Goal: Task Accomplishment & Management: Manage account settings

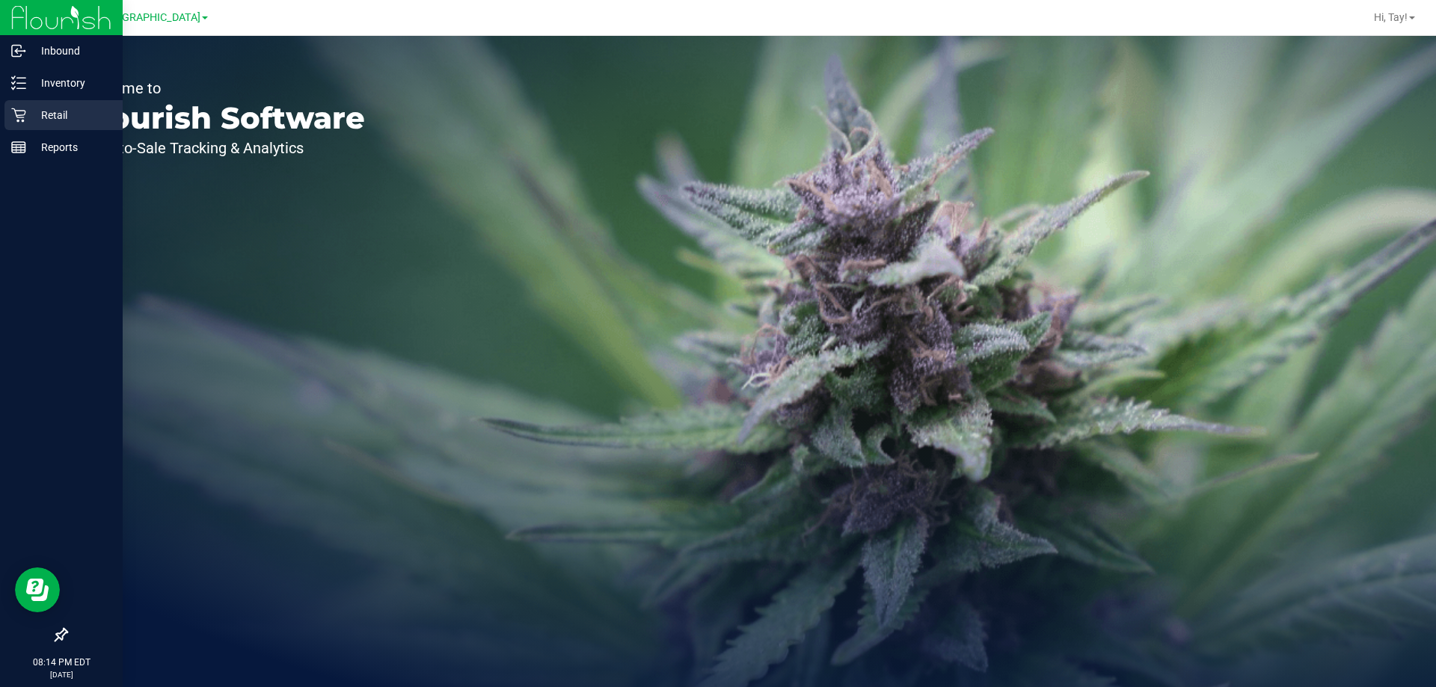
click at [31, 109] on p "Retail" at bounding box center [71, 115] width 90 height 18
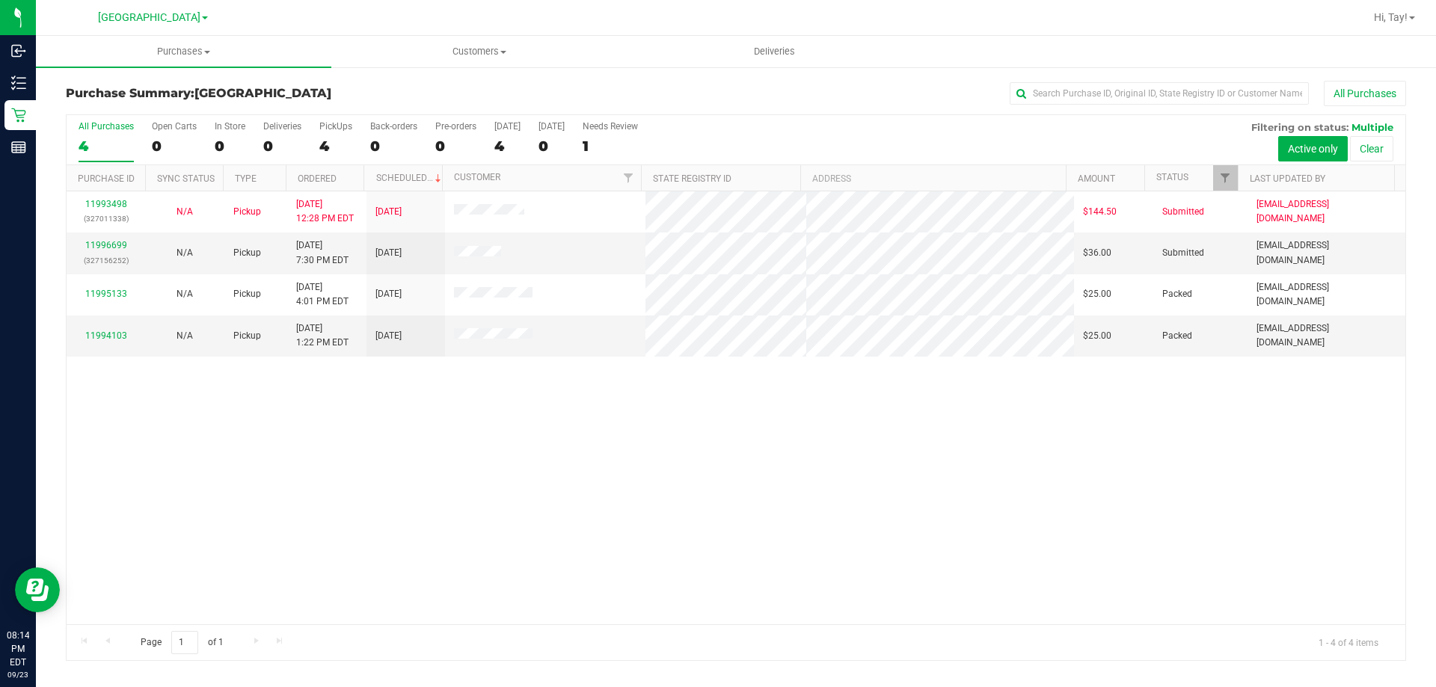
click at [905, 532] on div "11993498 (327011338) N/A Pickup [DATE] 12:28 PM EDT 9/23/2025 $144.50 Submitted…" at bounding box center [736, 407] width 1339 height 433
click at [116, 245] on link "11996699" at bounding box center [106, 245] width 42 height 10
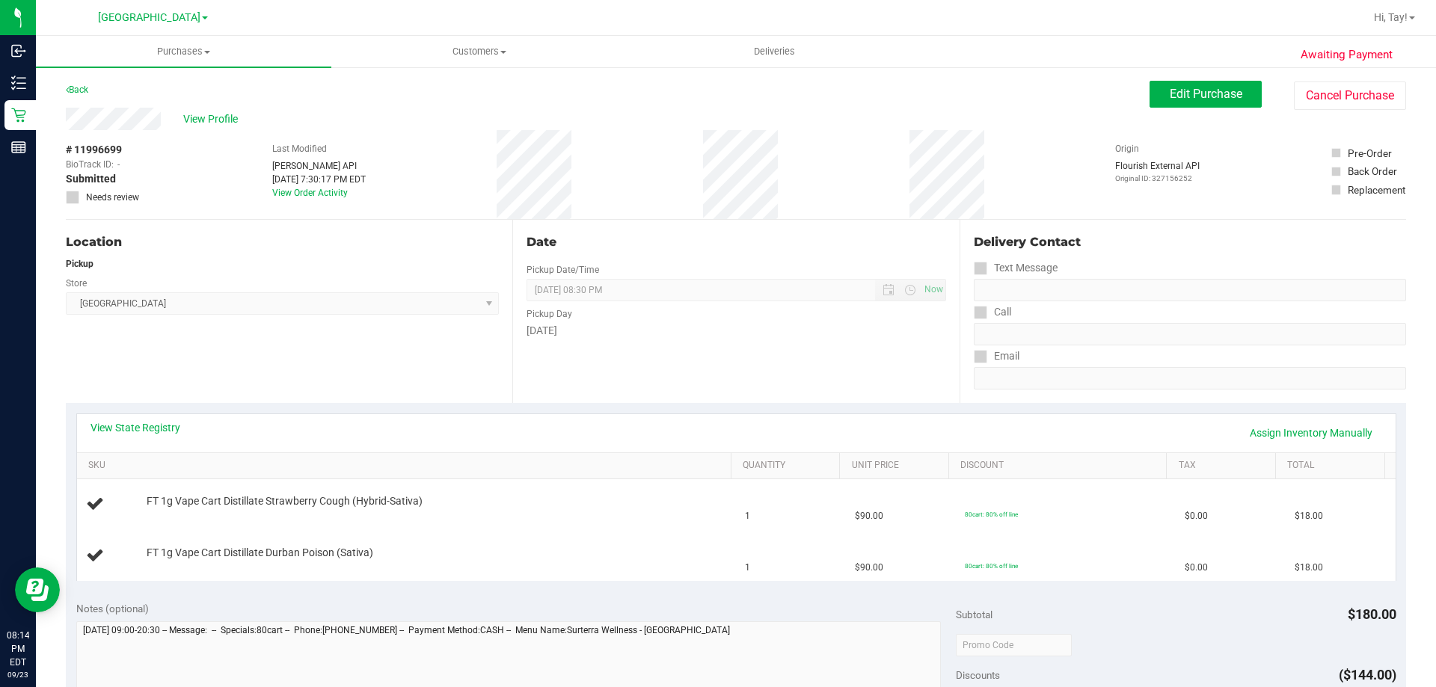
click at [327, 340] on div "Location Pickup Store [GEOGRAPHIC_DATA] WC Select Store [PERSON_NAME][GEOGRAPHI…" at bounding box center [289, 311] width 447 height 183
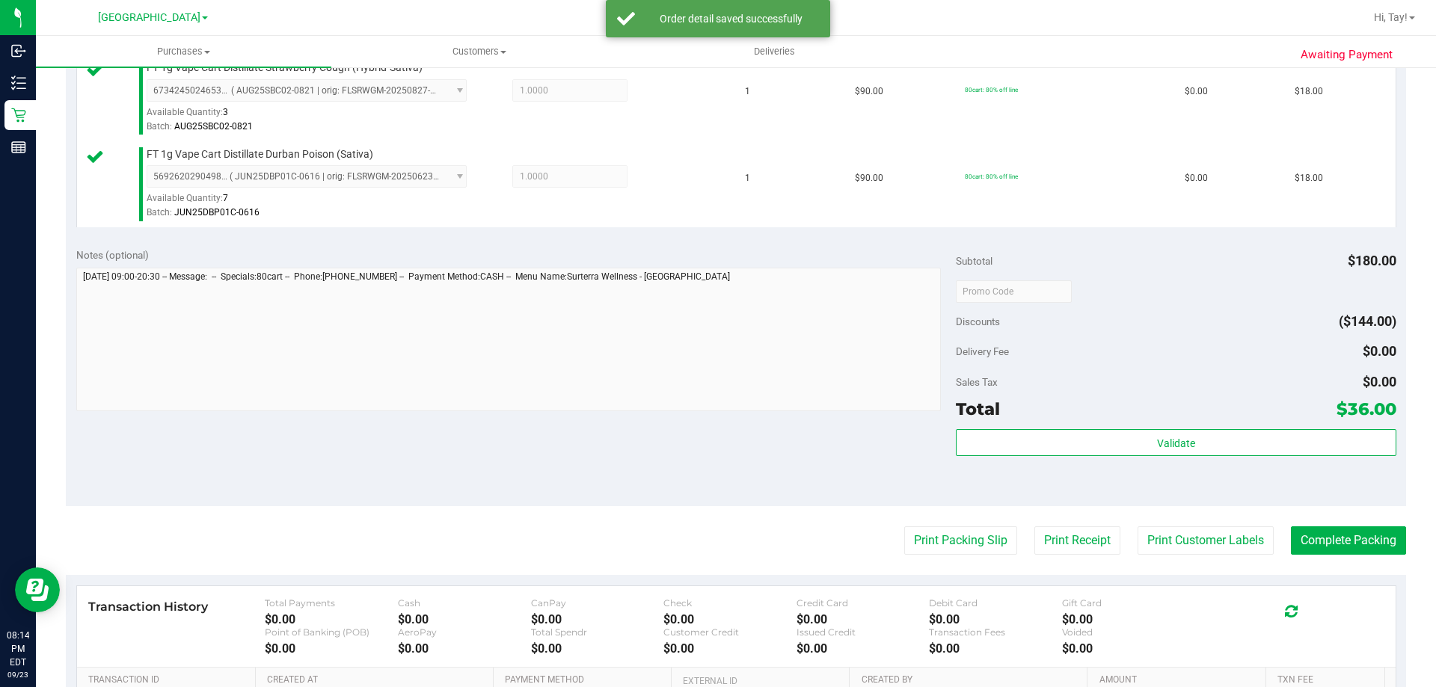
scroll to position [436, 0]
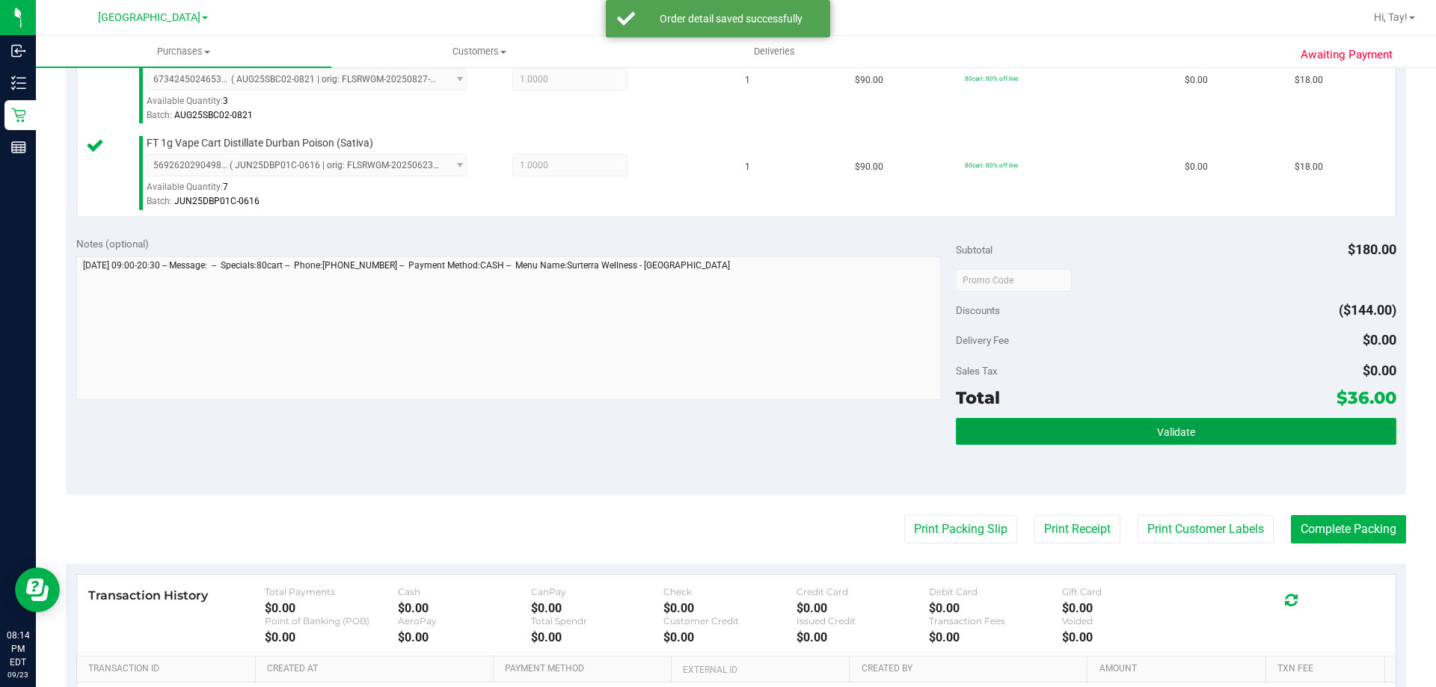
click at [1168, 431] on span "Validate" at bounding box center [1176, 432] width 38 height 12
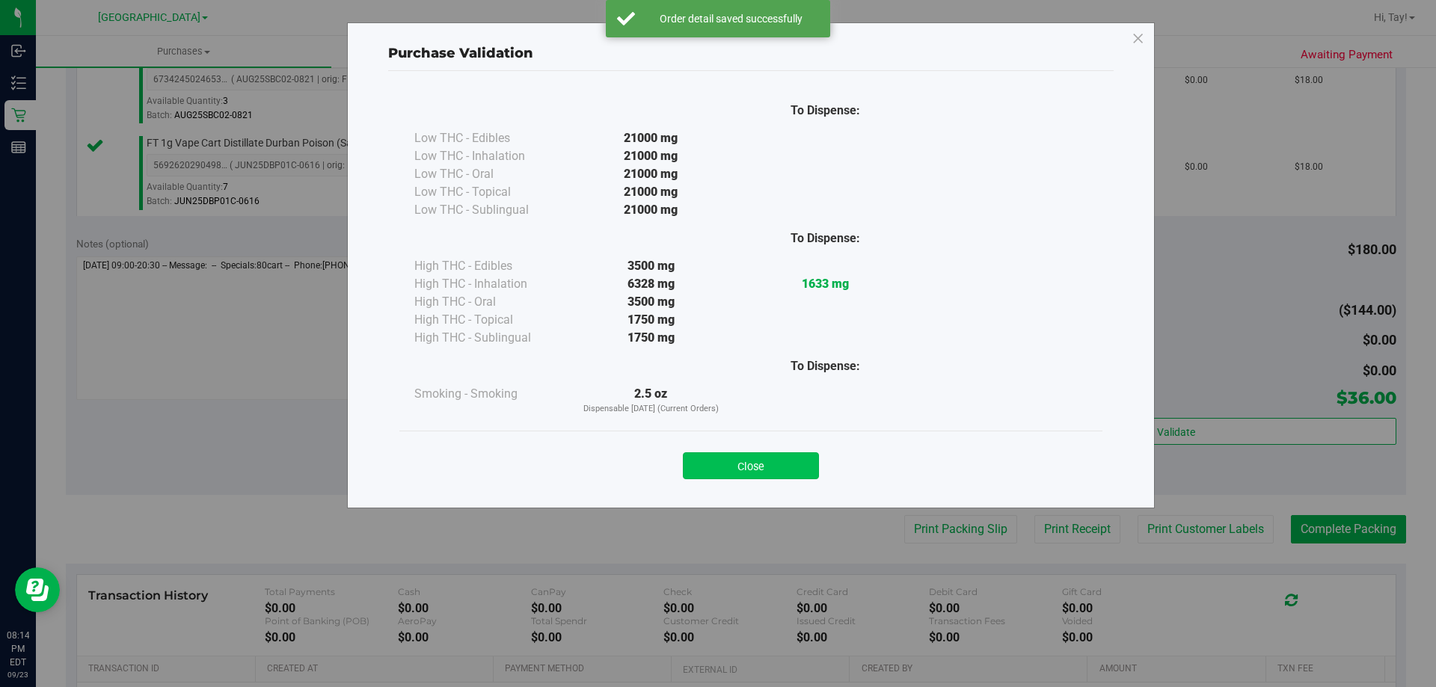
click at [803, 460] on button "Close" at bounding box center [751, 466] width 136 height 27
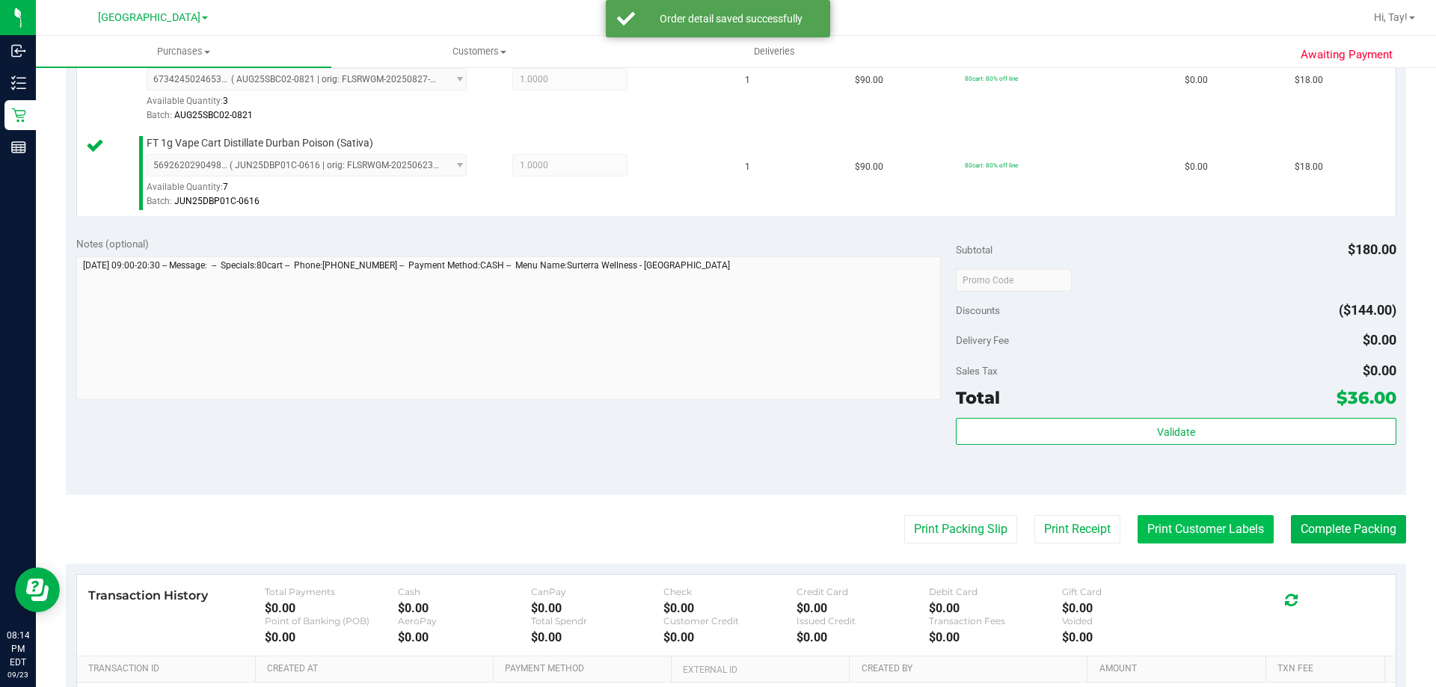
click at [1189, 541] on button "Print Customer Labels" at bounding box center [1206, 529] width 136 height 28
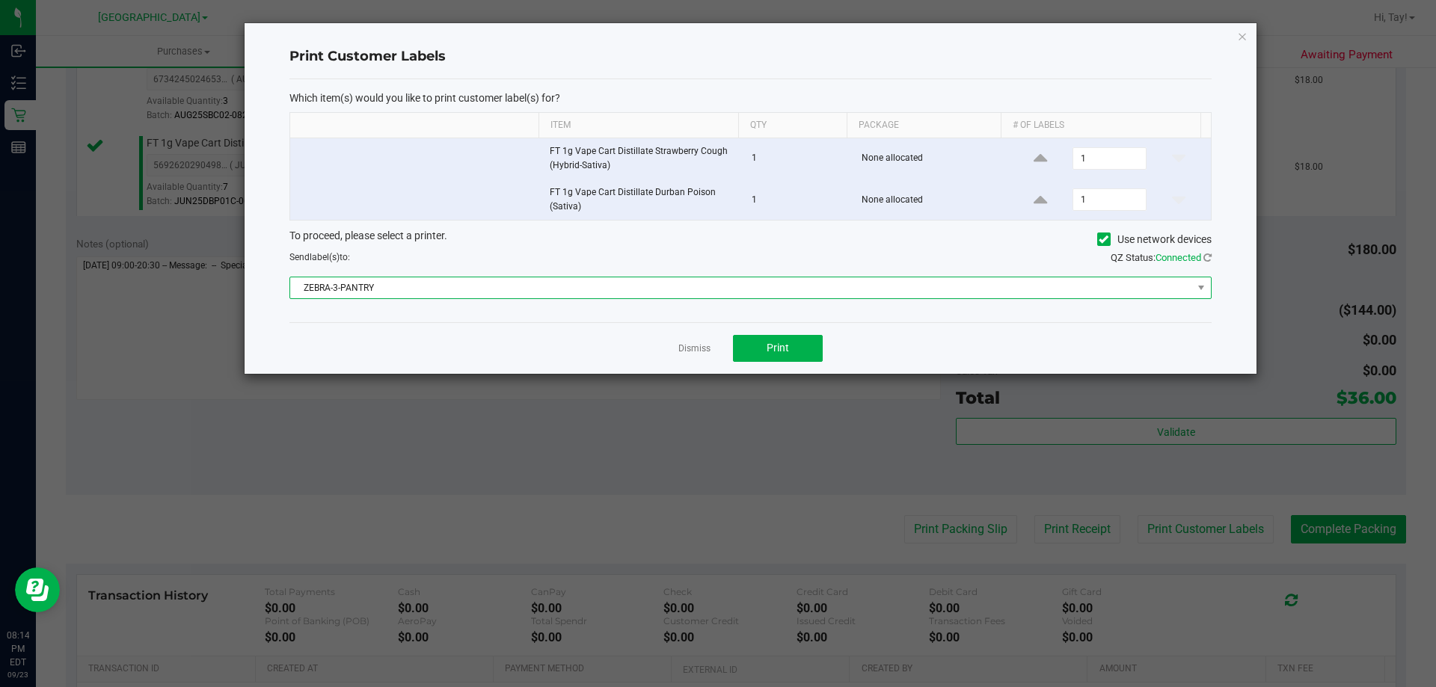
click at [493, 279] on span "ZEBRA-3-PANTRY" at bounding box center [741, 288] width 902 height 21
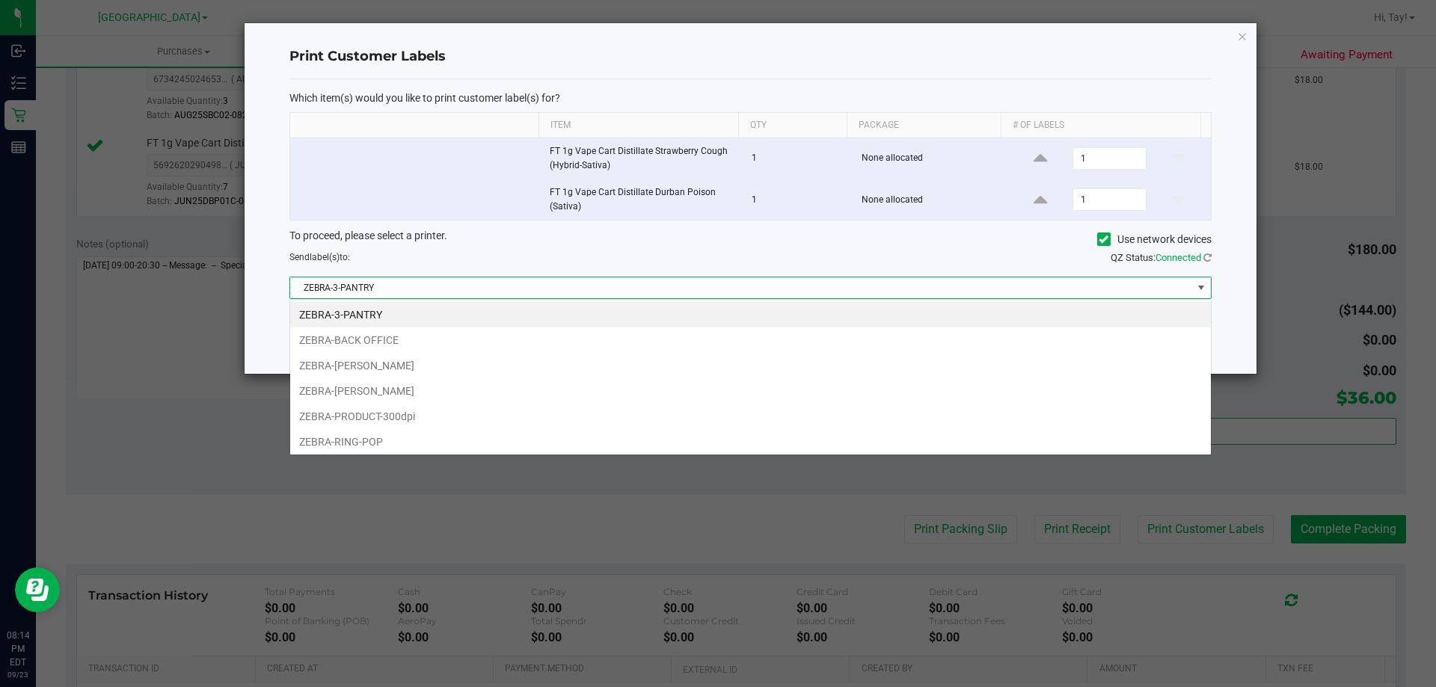
scroll to position [22, 922]
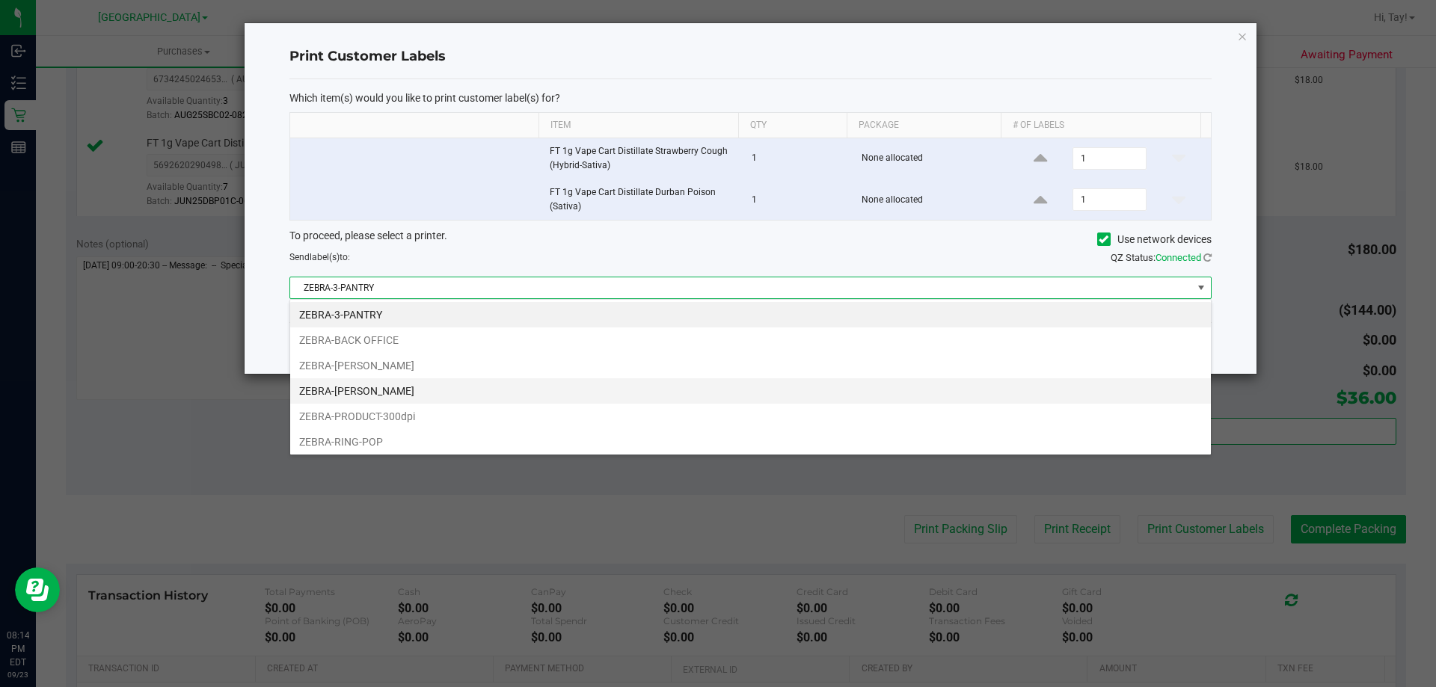
click at [424, 389] on li "ZEBRA-[PERSON_NAME]" at bounding box center [750, 391] width 921 height 25
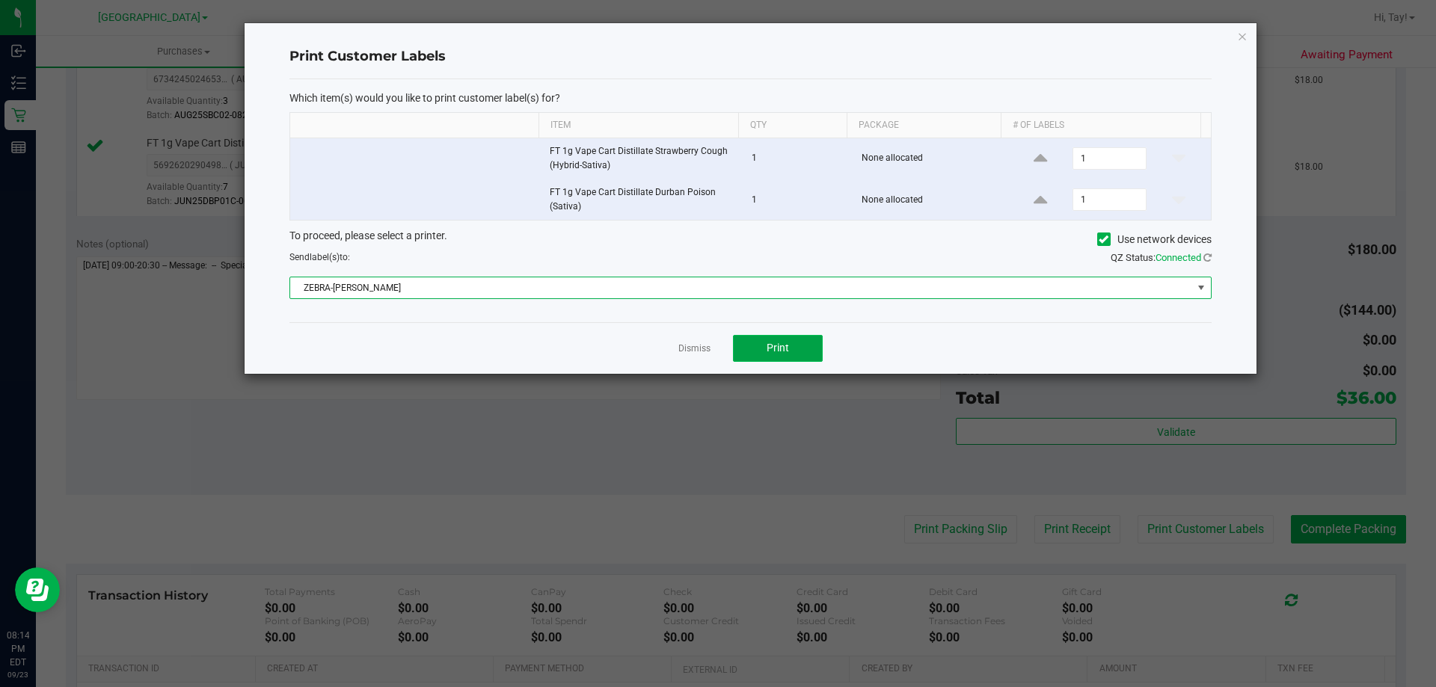
click at [750, 346] on button "Print" at bounding box center [778, 348] width 90 height 27
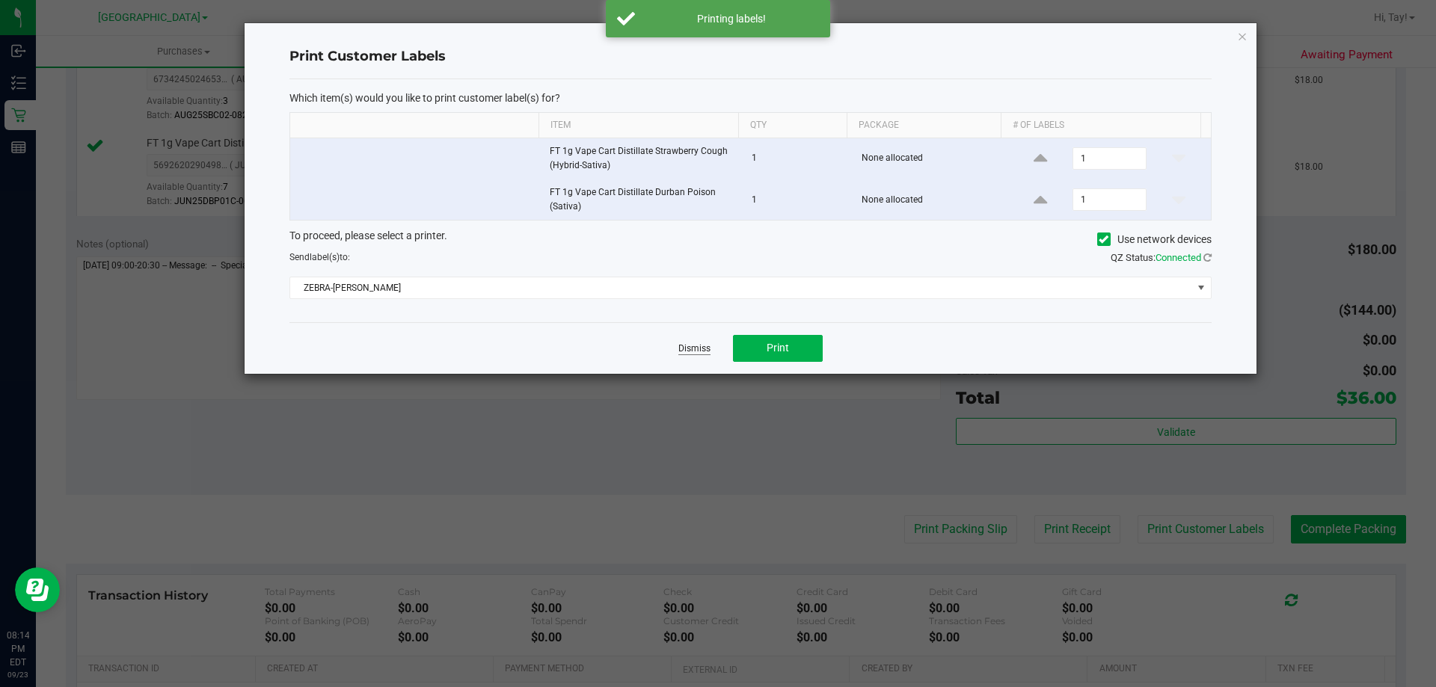
click at [706, 348] on link "Dismiss" at bounding box center [694, 349] width 32 height 13
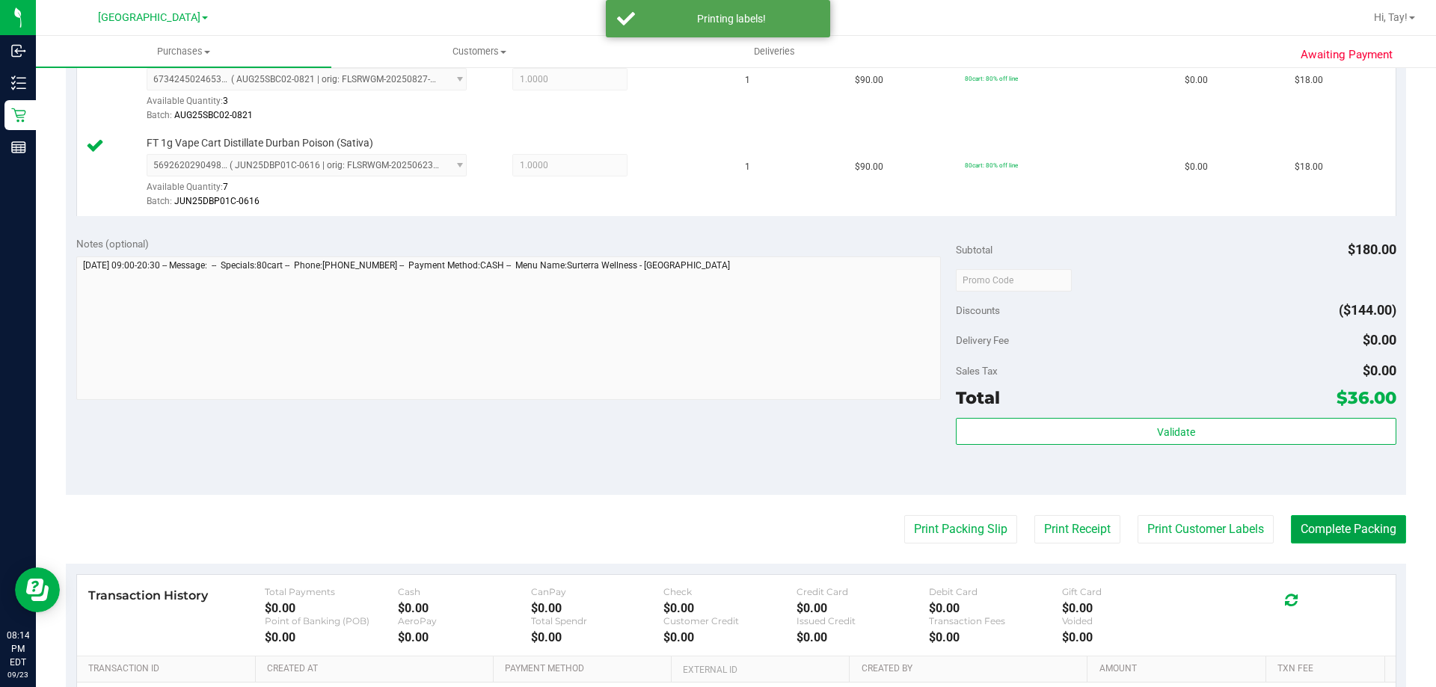
click at [1291, 531] on button "Complete Packing" at bounding box center [1348, 529] width 115 height 28
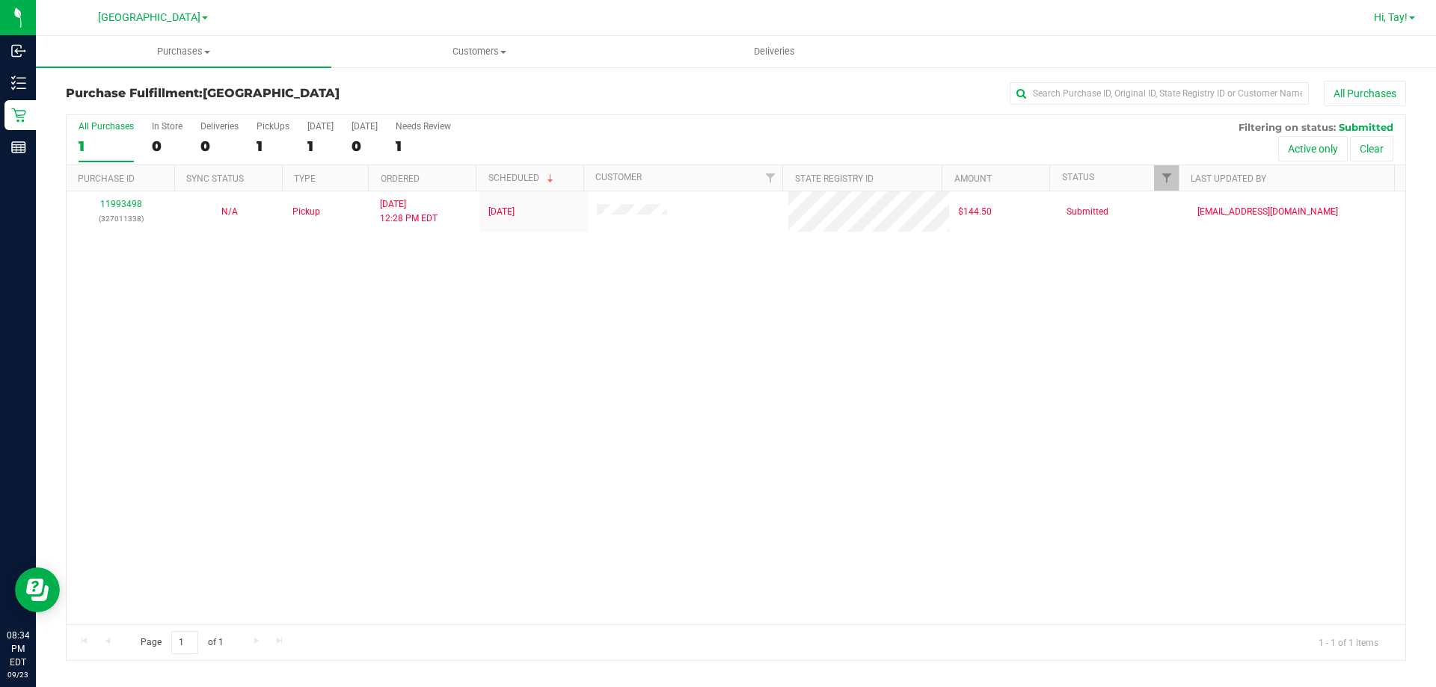
click at [1403, 22] on span "Hi, Tay!" at bounding box center [1391, 17] width 34 height 12
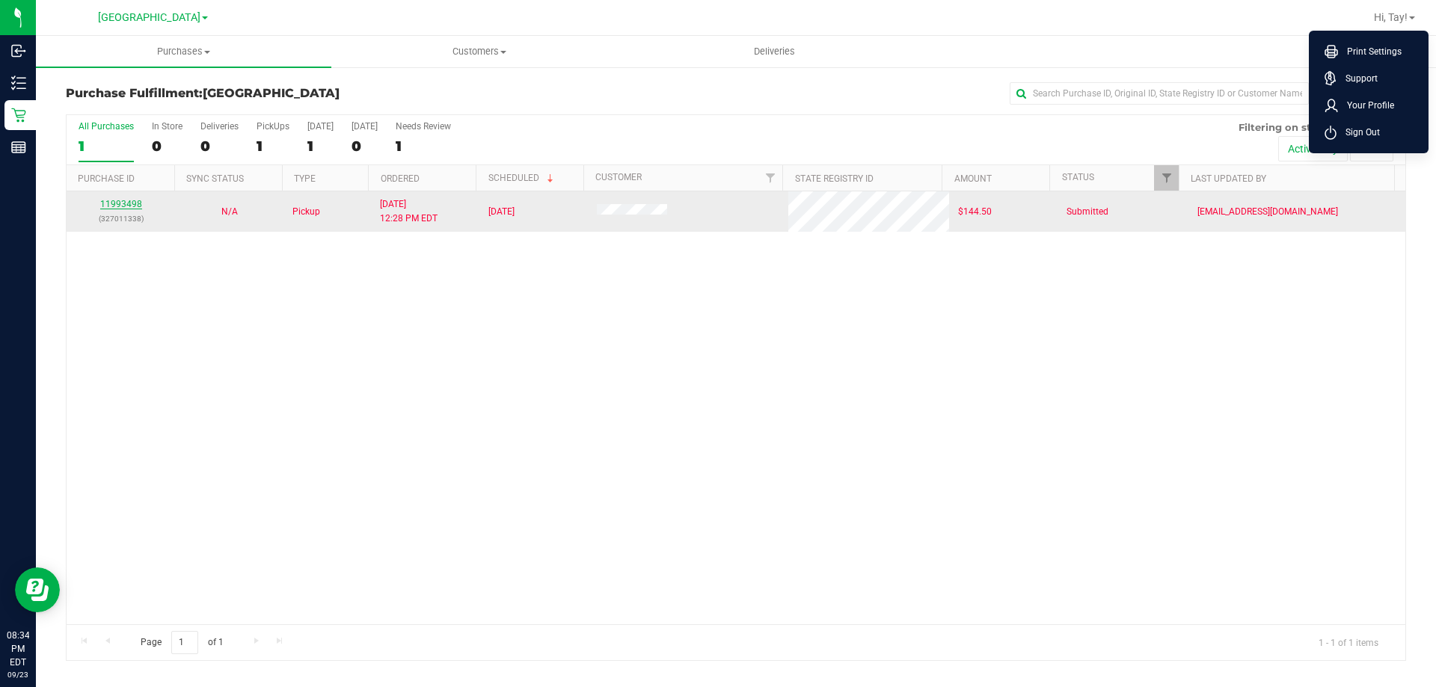
click at [138, 206] on link "11993498" at bounding box center [121, 204] width 42 height 10
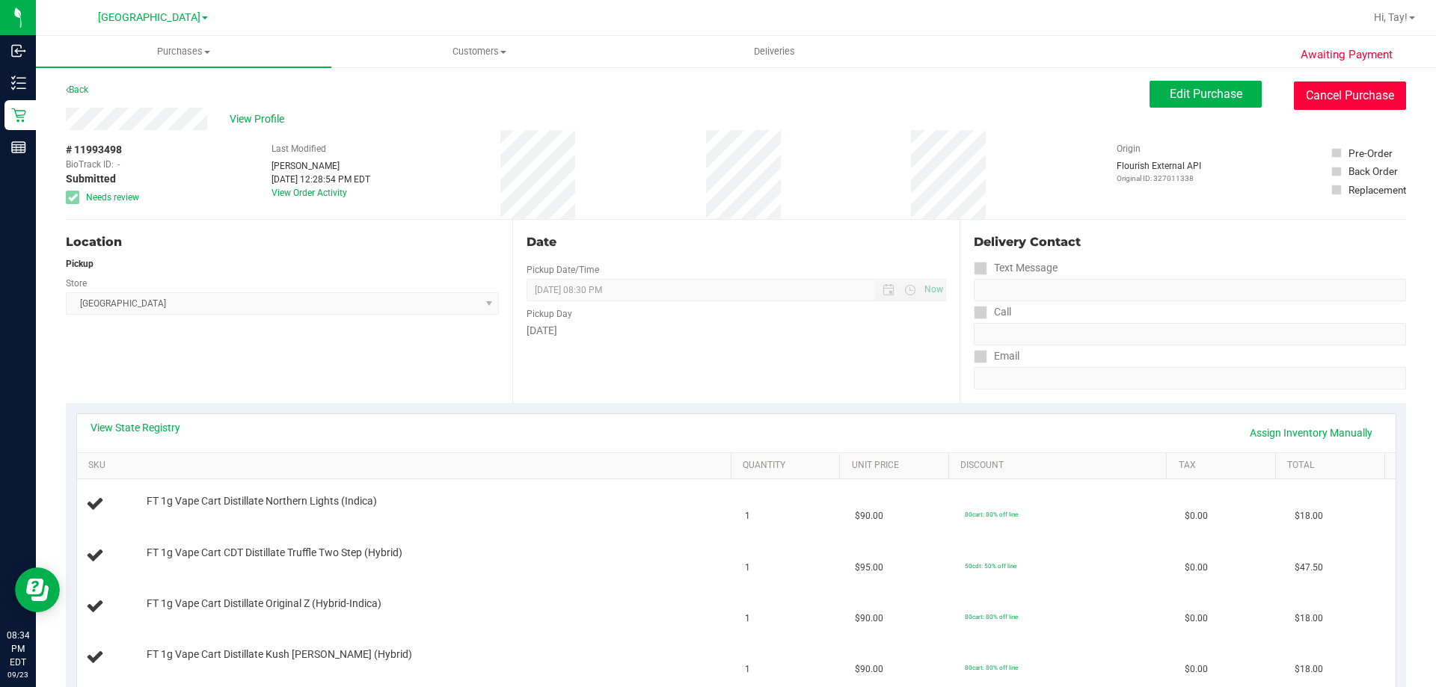
click at [1347, 103] on button "Cancel Purchase" at bounding box center [1350, 96] width 112 height 28
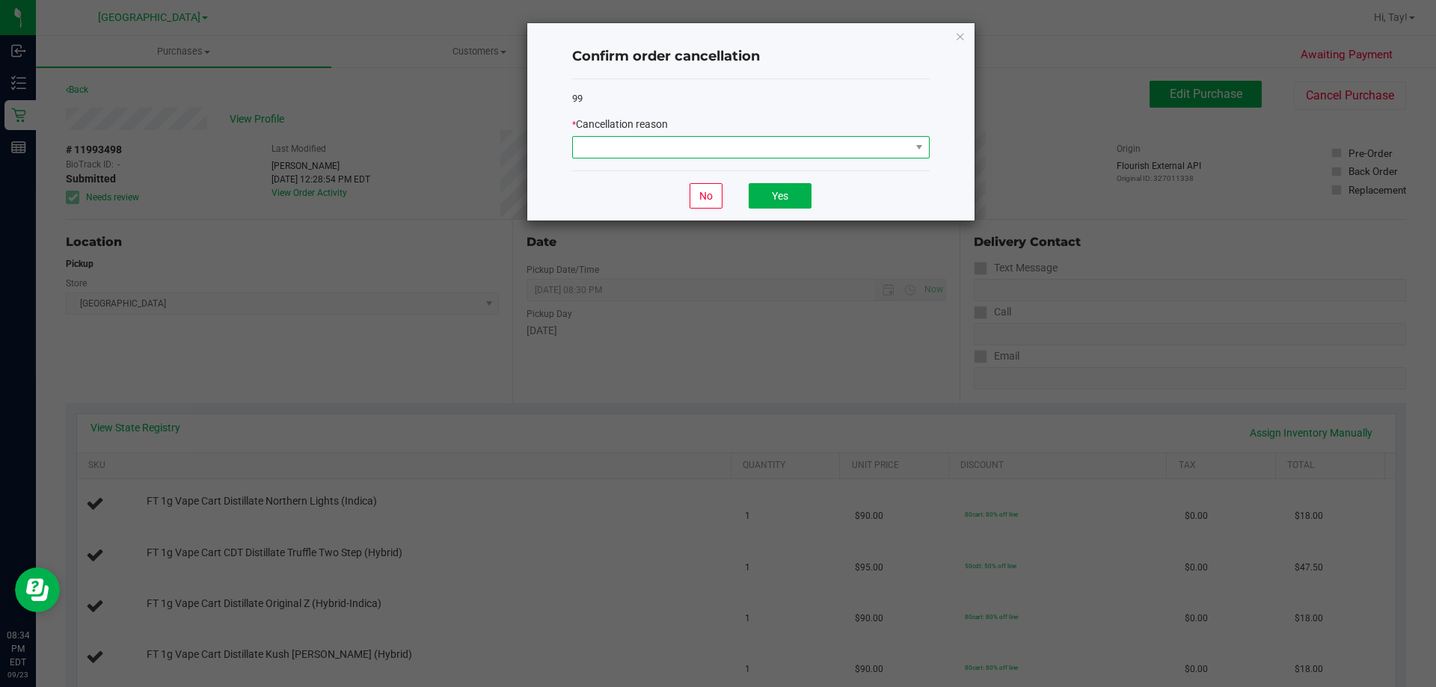
click at [801, 144] on span at bounding box center [741, 147] width 337 height 21
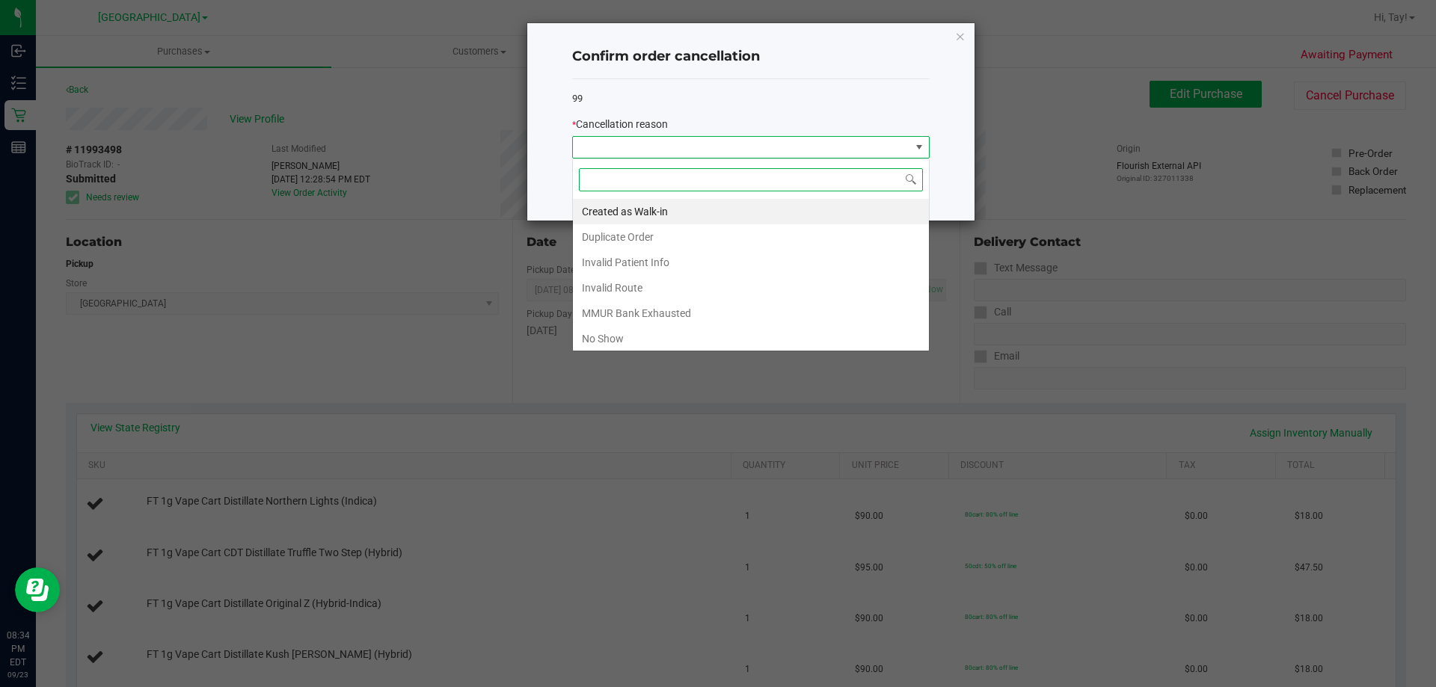
scroll to position [22, 358]
click at [592, 338] on li "No Show" at bounding box center [751, 338] width 356 height 25
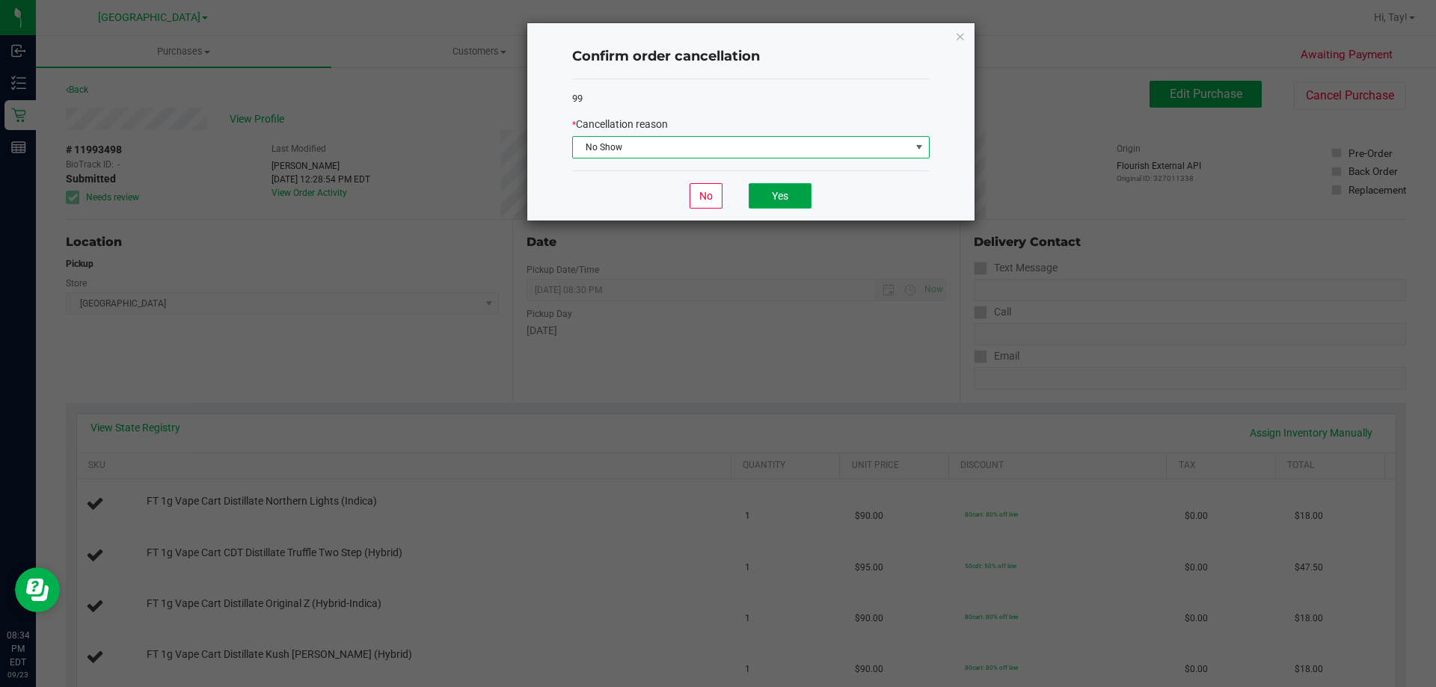
click at [774, 198] on button "Yes" at bounding box center [780, 195] width 63 height 25
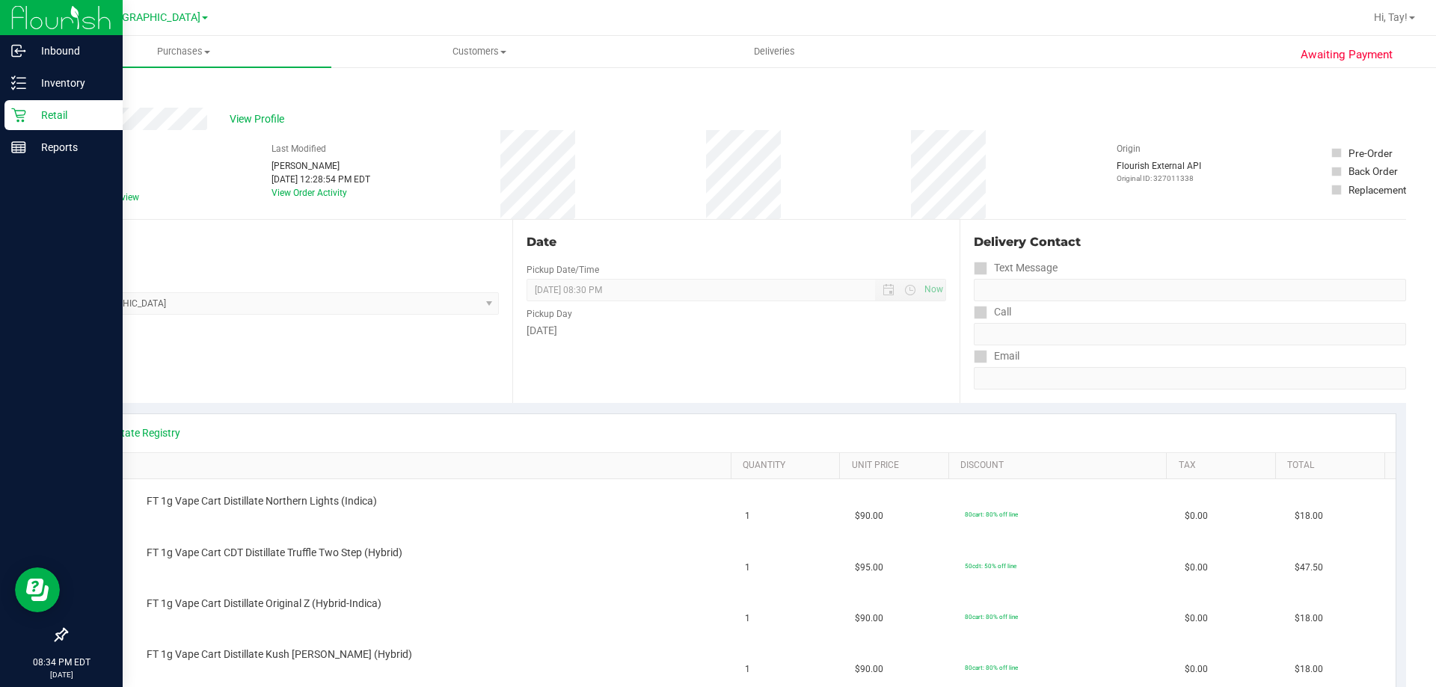
click at [30, 114] on p "Retail" at bounding box center [71, 115] width 90 height 18
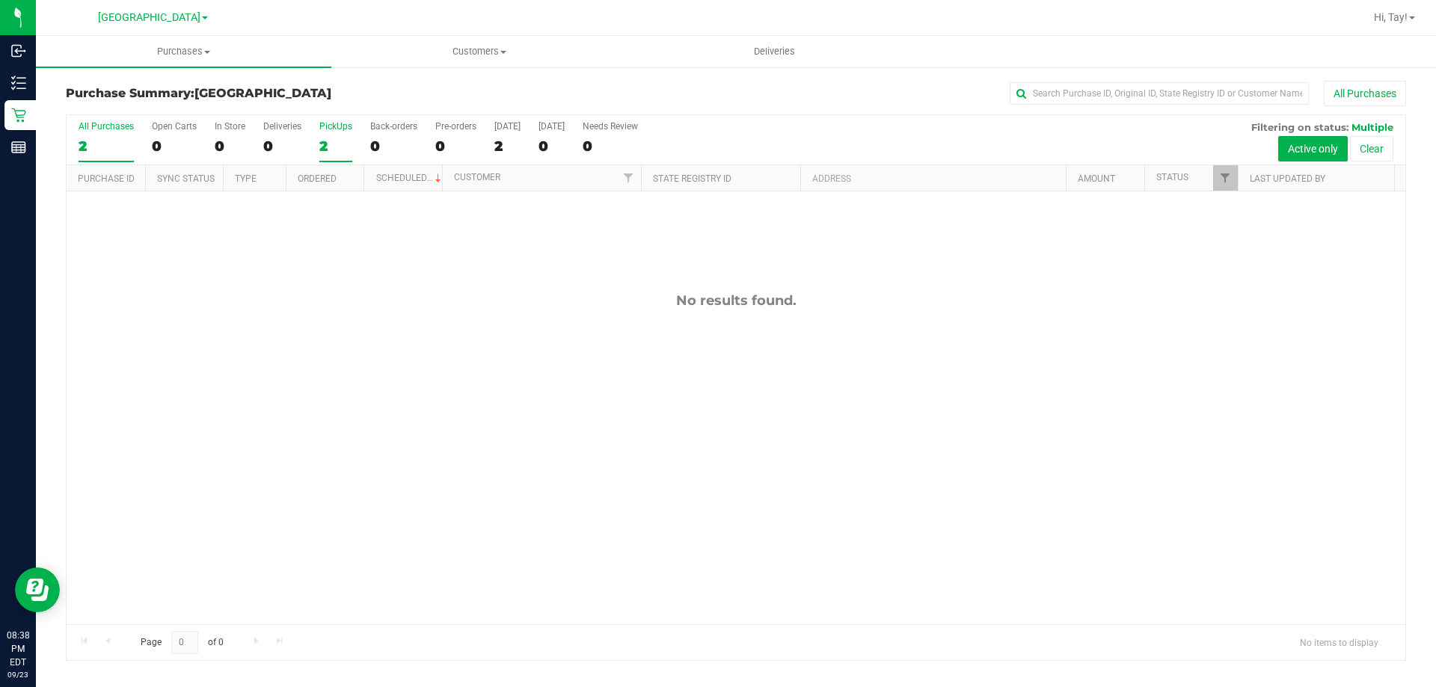
click at [339, 132] on label "PickUps 2" at bounding box center [335, 141] width 33 height 41
click at [0, 0] on input "PickUps 2" at bounding box center [0, 0] width 0 height 0
click at [1224, 180] on span "Filter" at bounding box center [1225, 178] width 12 height 12
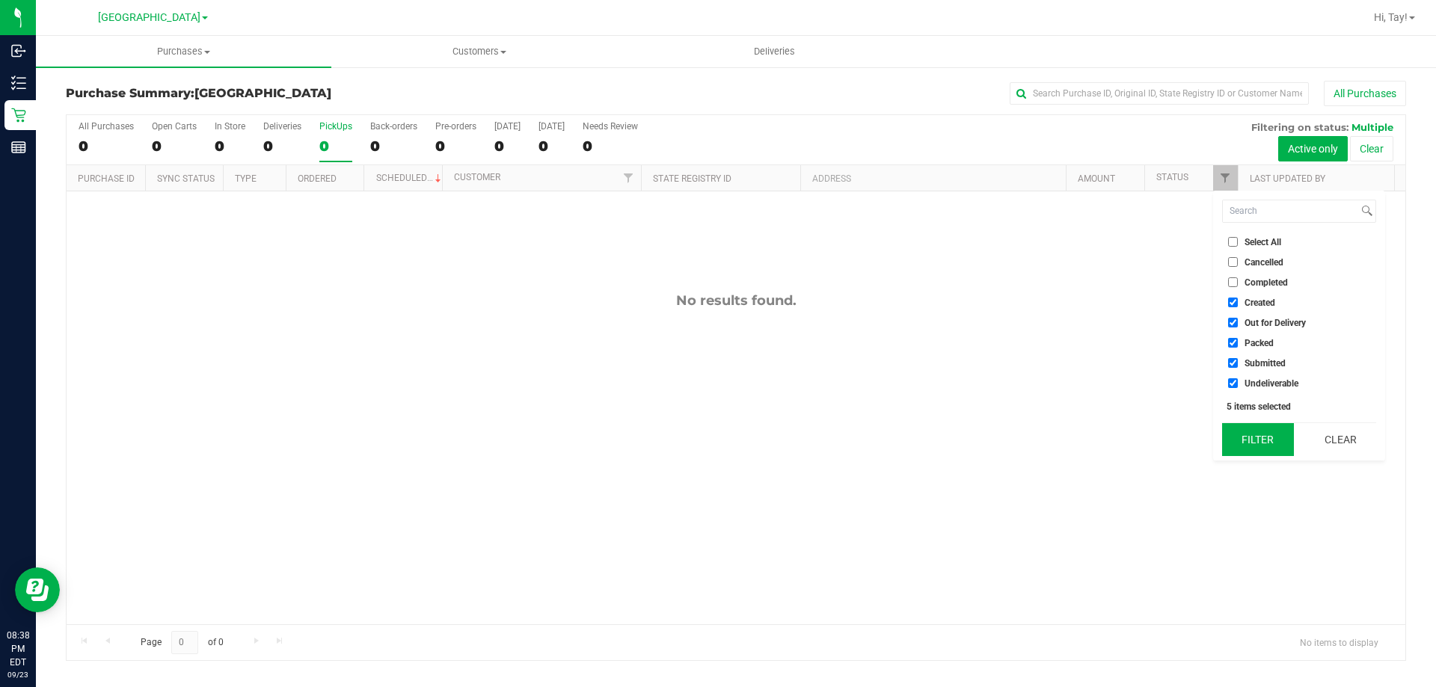
click at [1253, 433] on button "Filter" at bounding box center [1258, 439] width 72 height 33
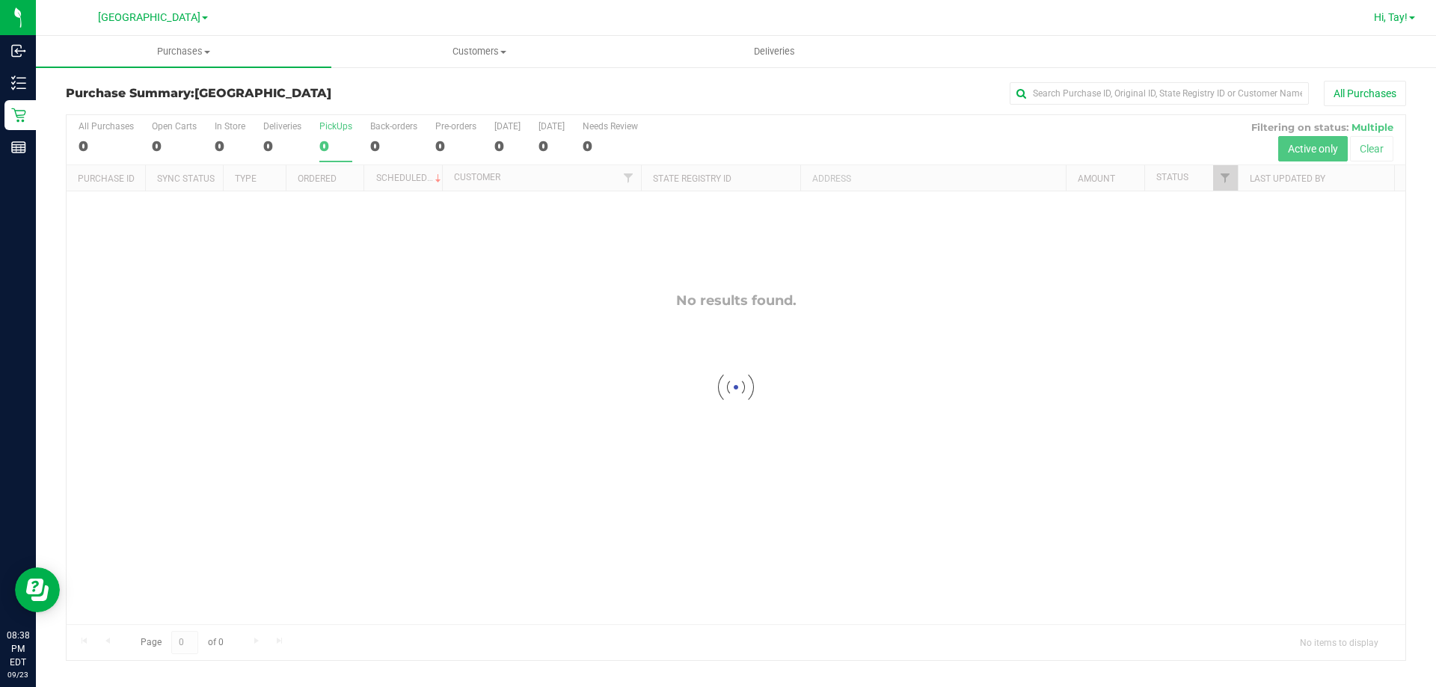
click at [1412, 22] on link "Hi, Tay!" at bounding box center [1394, 18] width 53 height 16
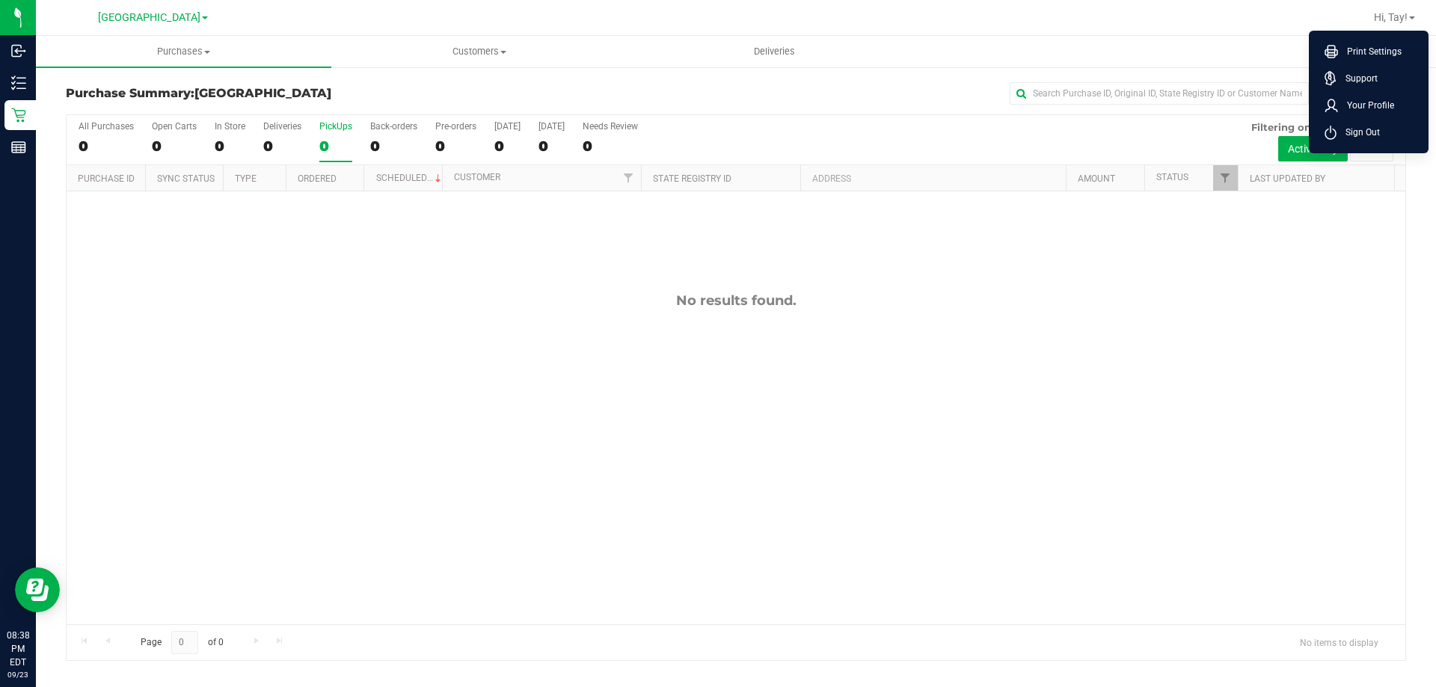
click at [1362, 138] on span "Sign Out" at bounding box center [1358, 132] width 43 height 15
